Goal: Find specific page/section: Find specific page/section

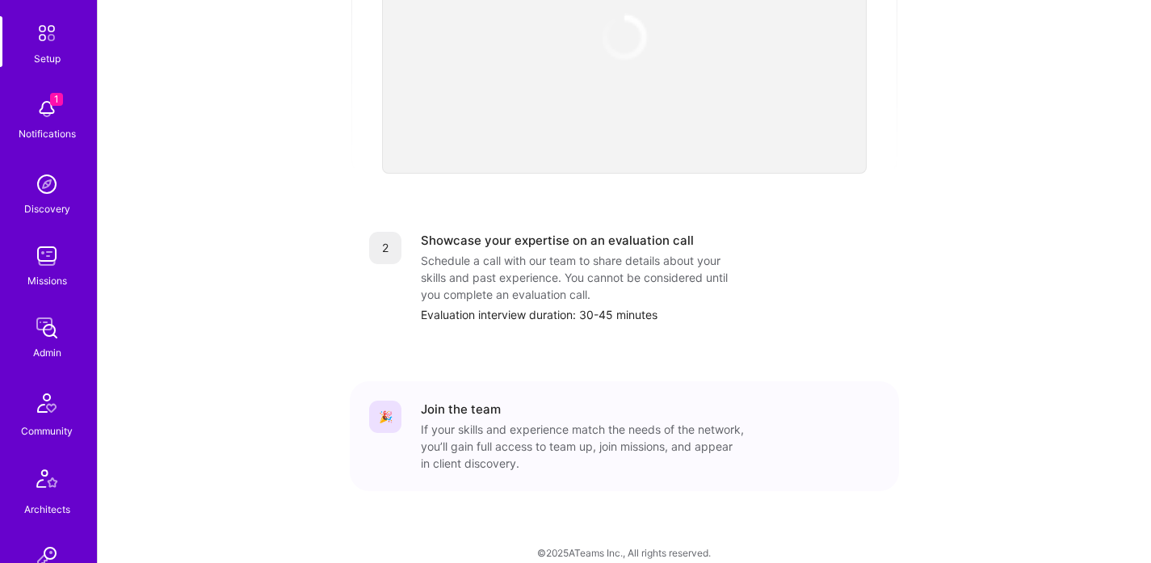
scroll to position [121, 0]
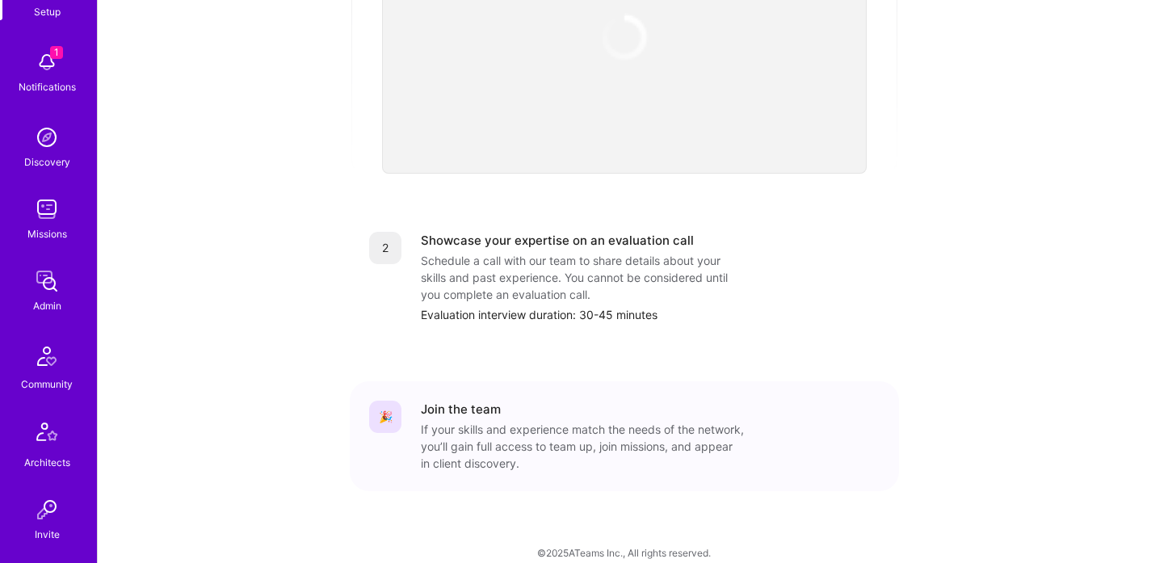
click at [46, 288] on img at bounding box center [47, 281] width 32 height 32
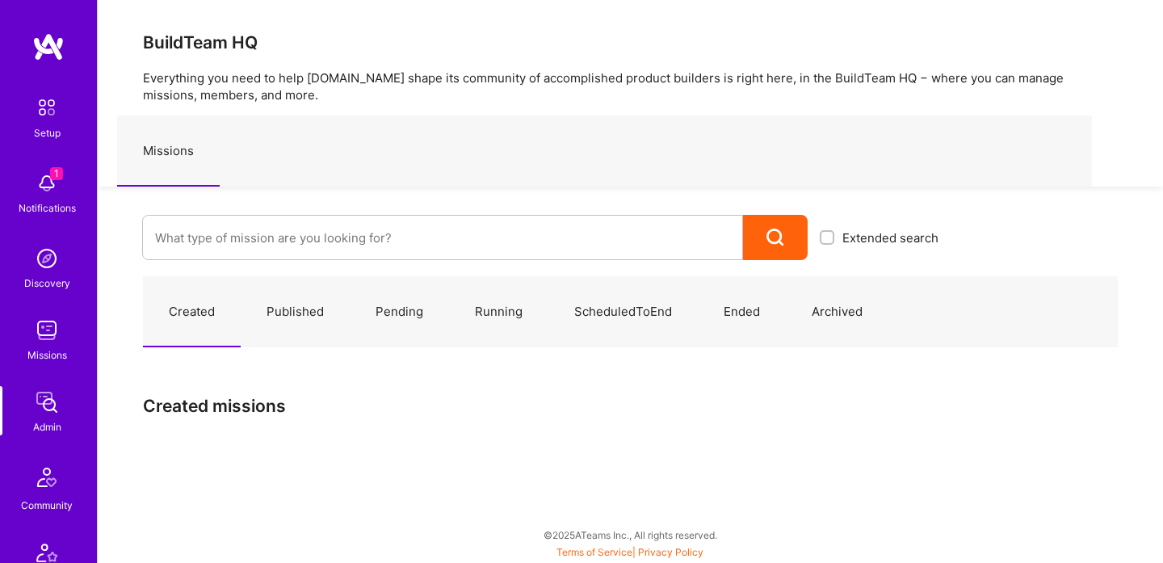
click at [50, 180] on img at bounding box center [47, 183] width 32 height 32
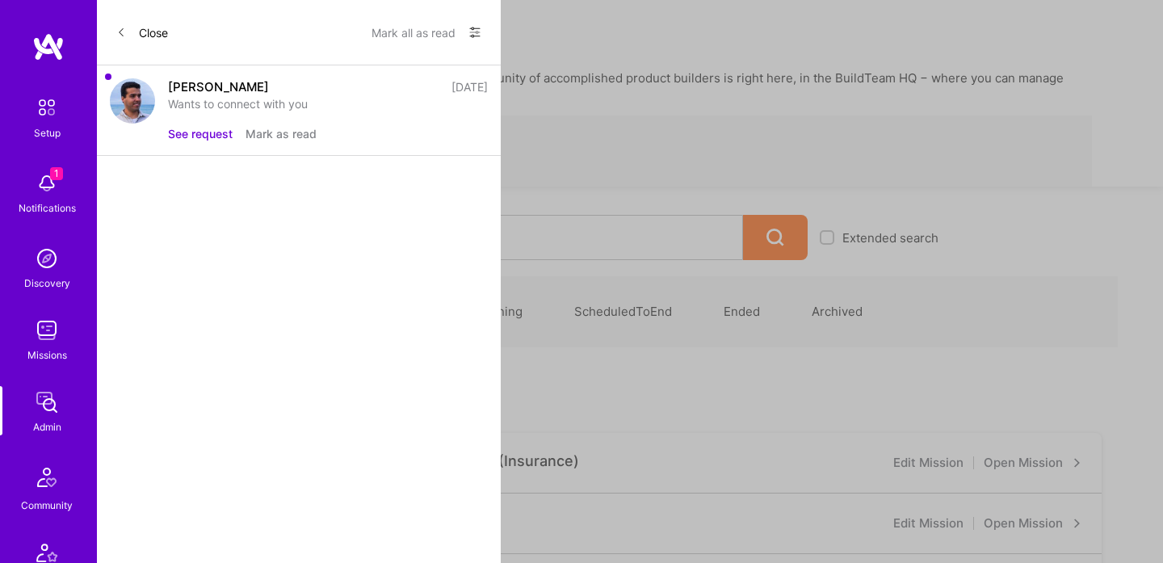
click at [260, 132] on button "Mark as read" at bounding box center [281, 133] width 71 height 17
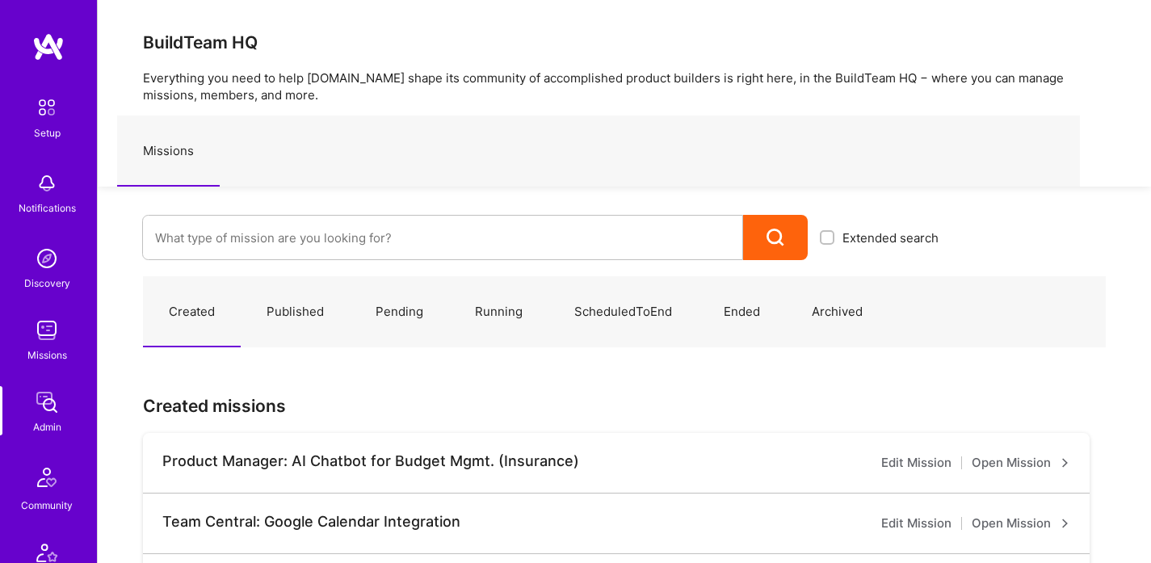
click at [49, 414] on img at bounding box center [47, 402] width 32 height 32
click at [399, 213] on div "Extended search" at bounding box center [524, 223] width 853 height 73
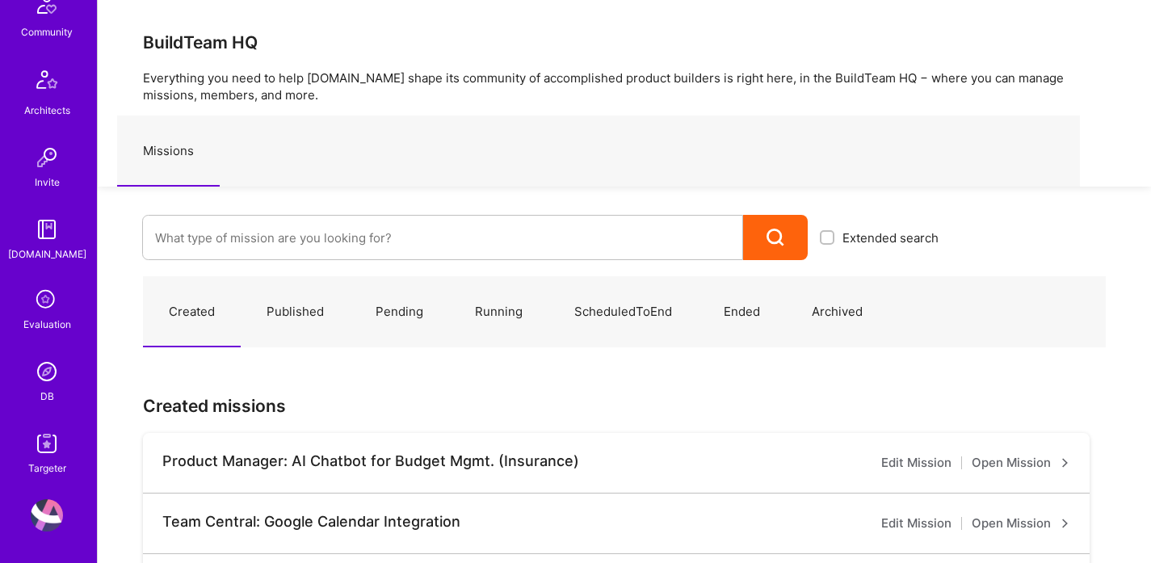
click at [35, 449] on img at bounding box center [47, 443] width 32 height 32
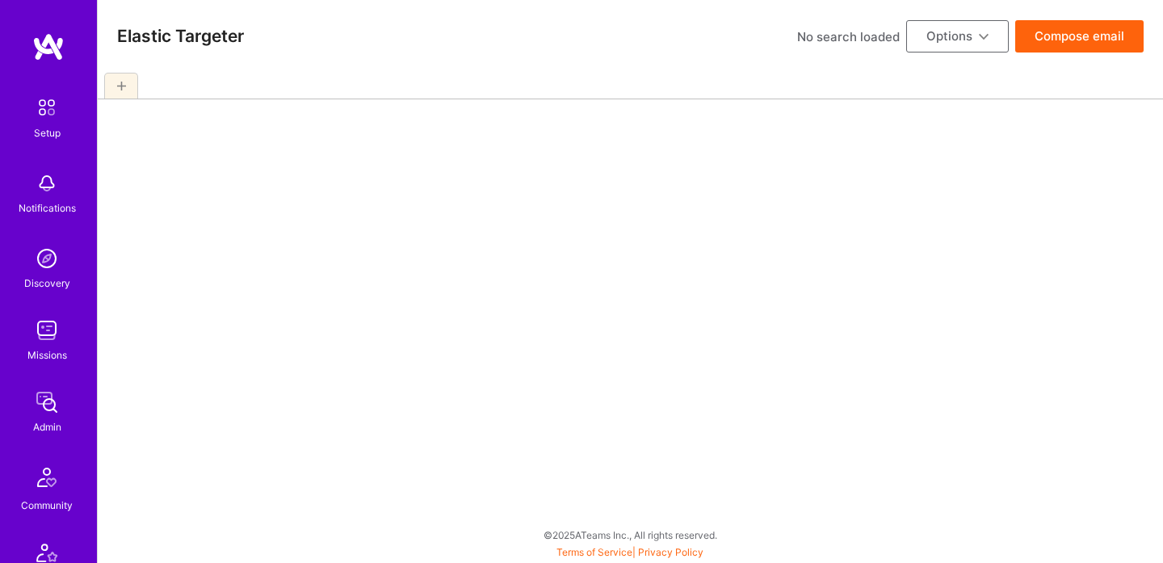
select select "7"
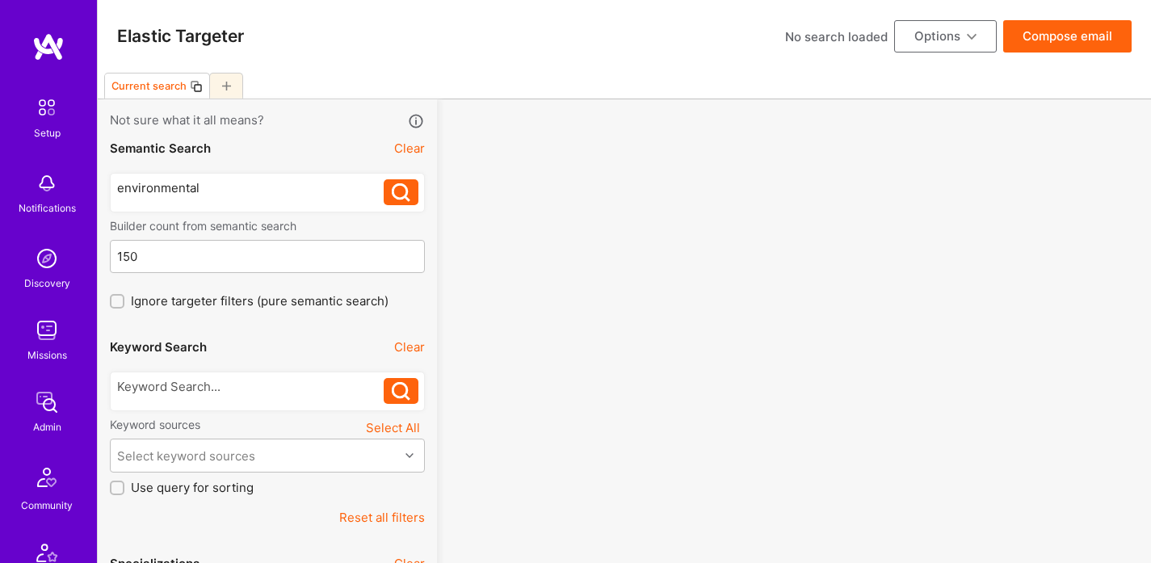
click at [44, 411] on img at bounding box center [47, 402] width 32 height 32
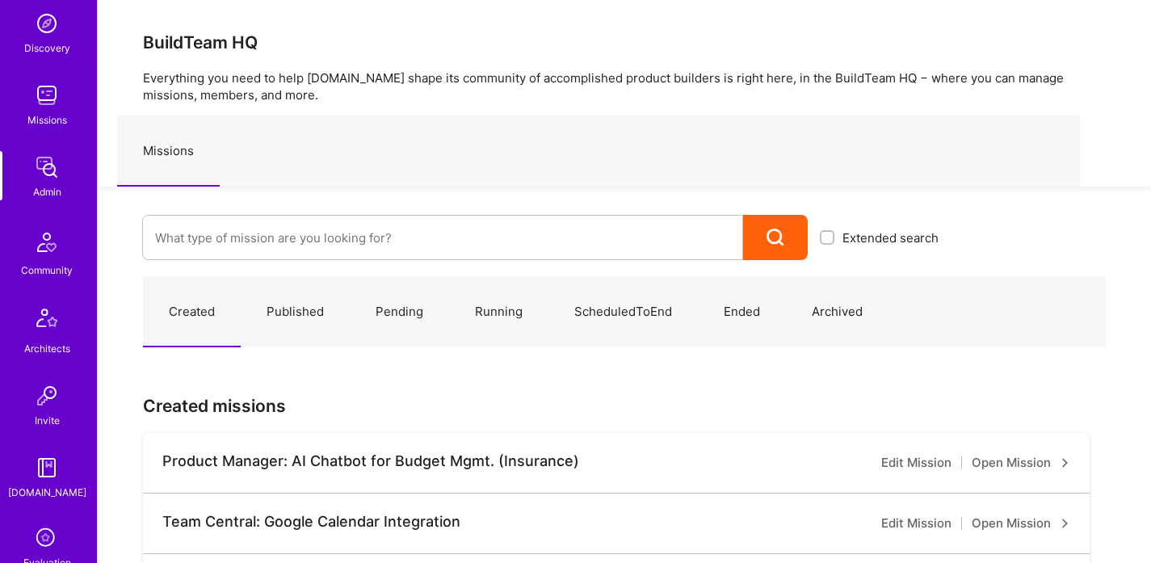
scroll to position [473, 0]
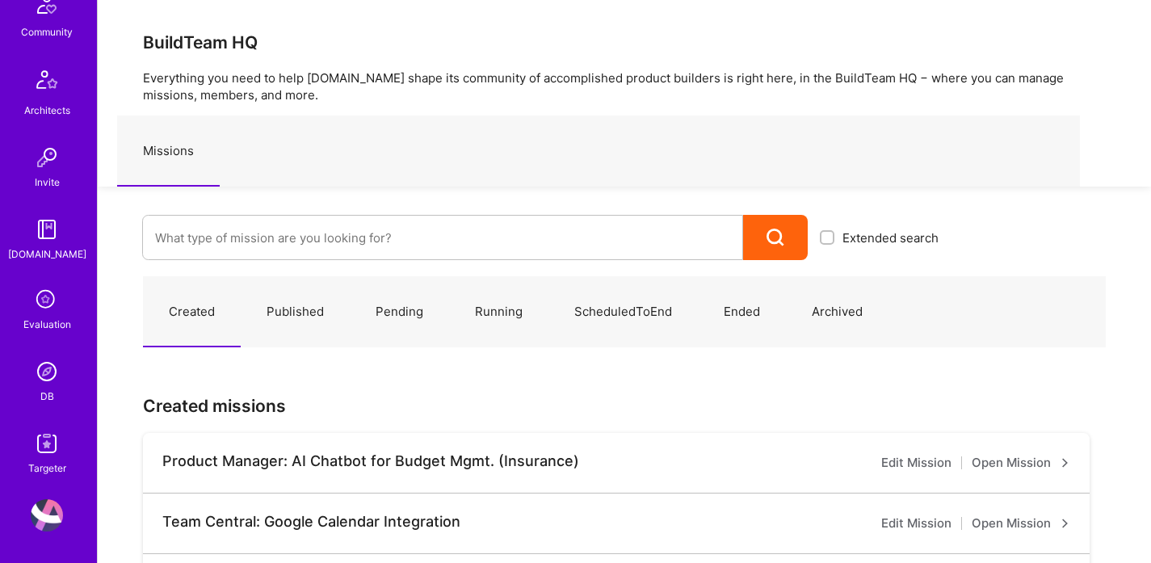
click at [46, 397] on div "DB" at bounding box center [47, 396] width 14 height 17
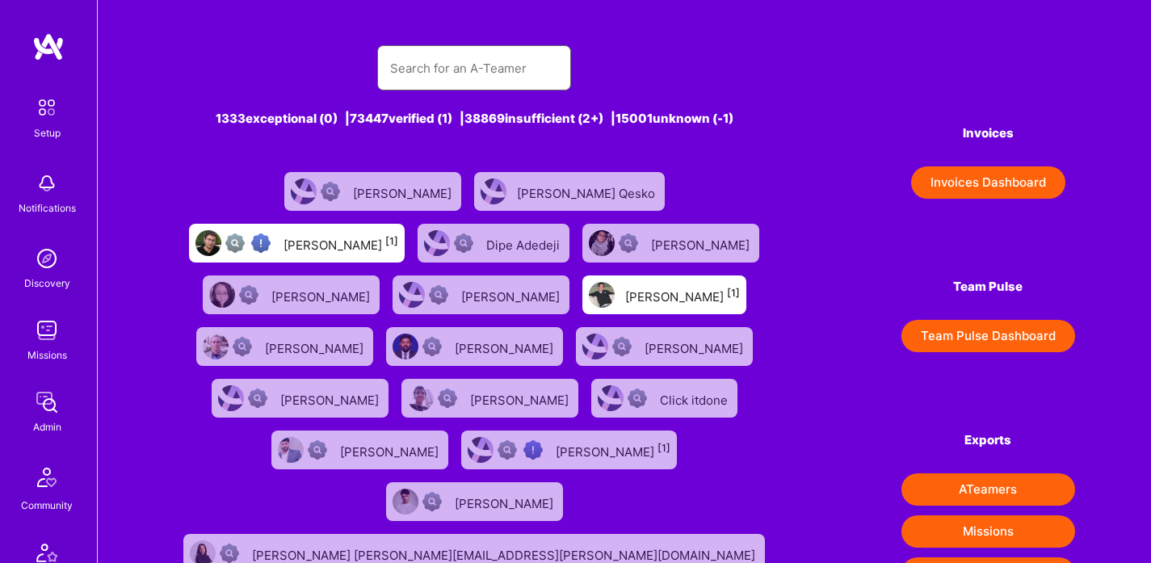
click at [493, 68] on input "text" at bounding box center [474, 68] width 168 height 41
paste input "[PERSON_NAME]"
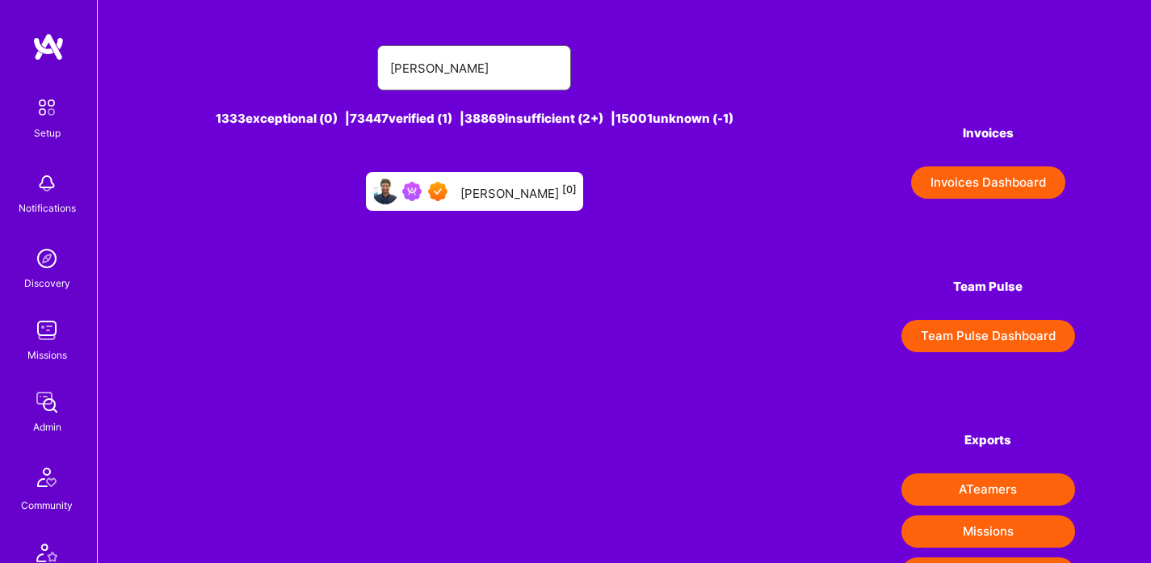
type input "[PERSON_NAME]"
click at [518, 208] on div "[PERSON_NAME] [0]" at bounding box center [474, 191] width 217 height 39
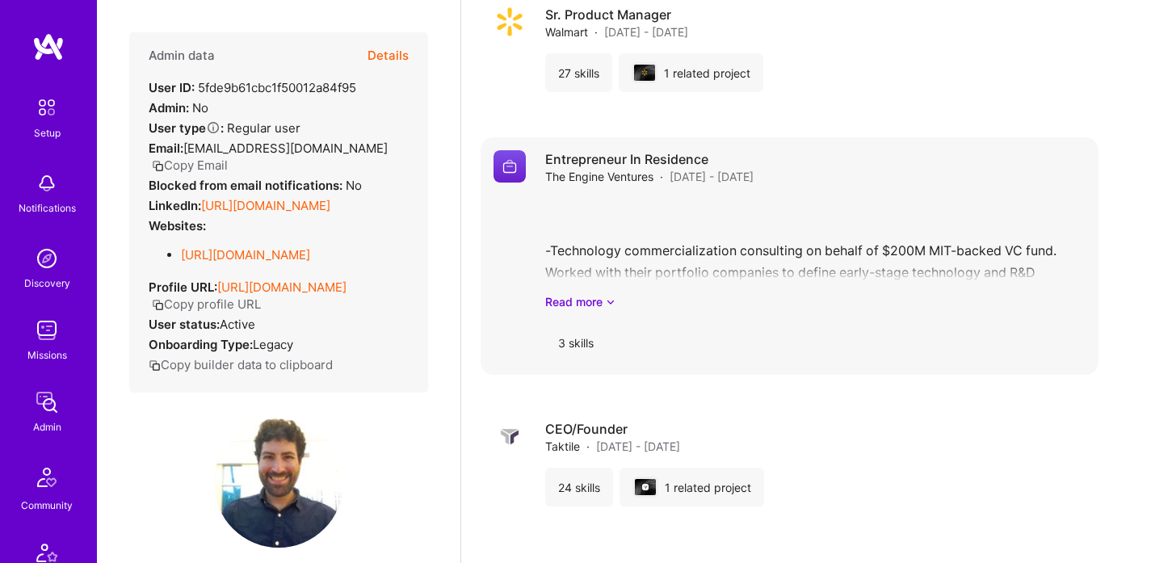
scroll to position [3507, 0]
